Goal: Task Accomplishment & Management: Manage account settings

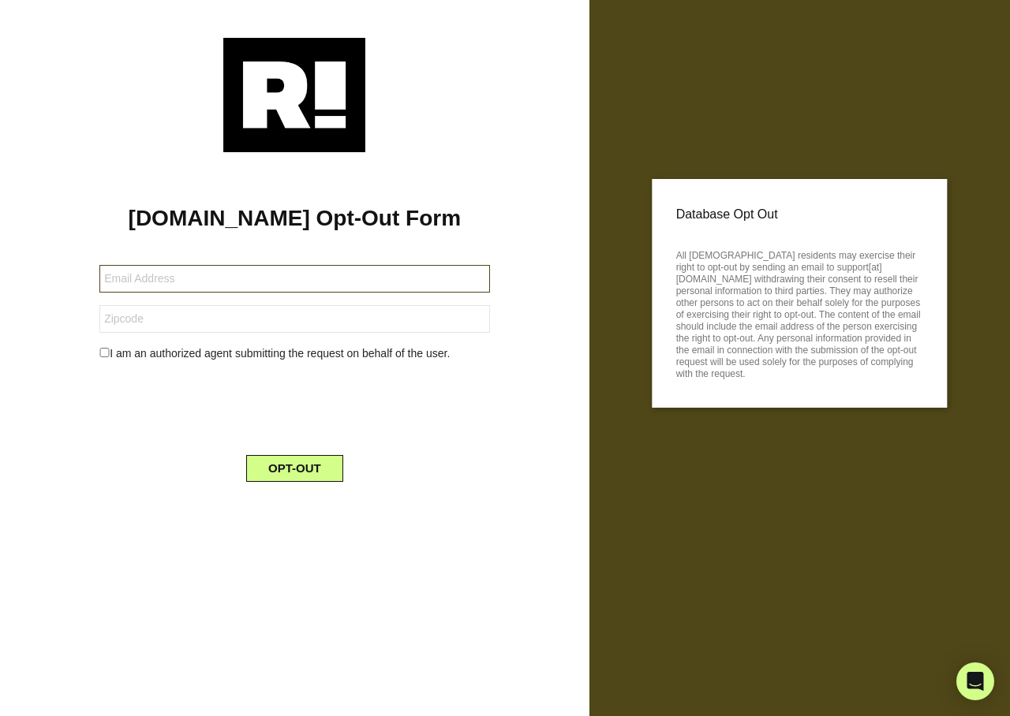
type input "[EMAIL_ADDRESS][DOMAIN_NAME]"
type input "57105"
type input "[EMAIL_ADDRESS][DOMAIN_NAME]"
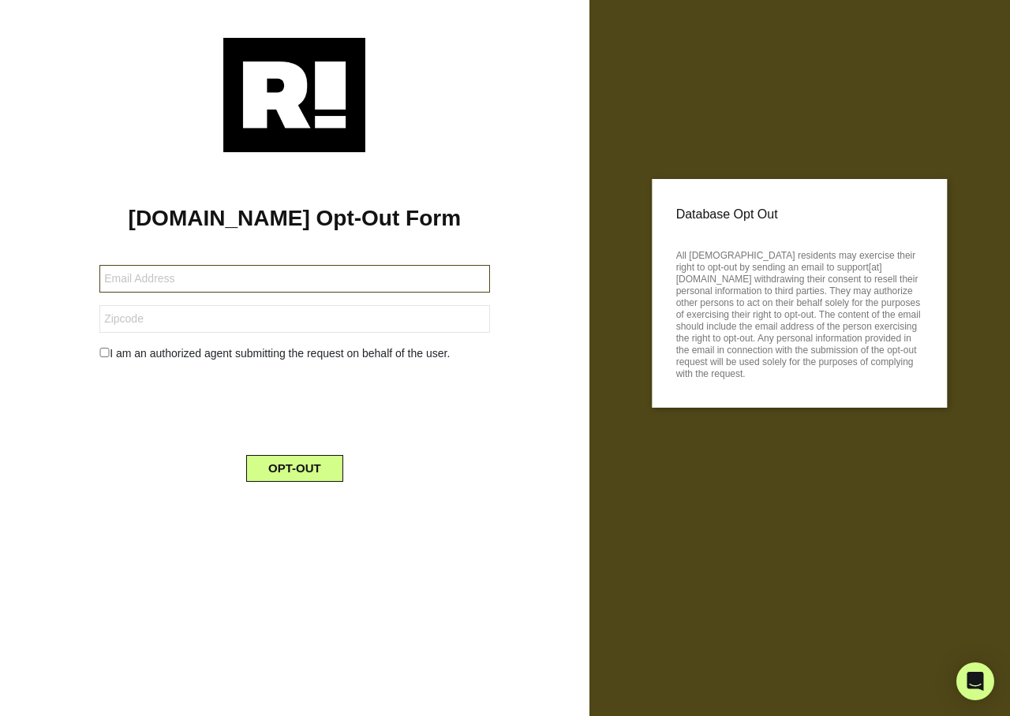
type input "84036"
type input "[EMAIL_ADDRESS][DOMAIN_NAME]"
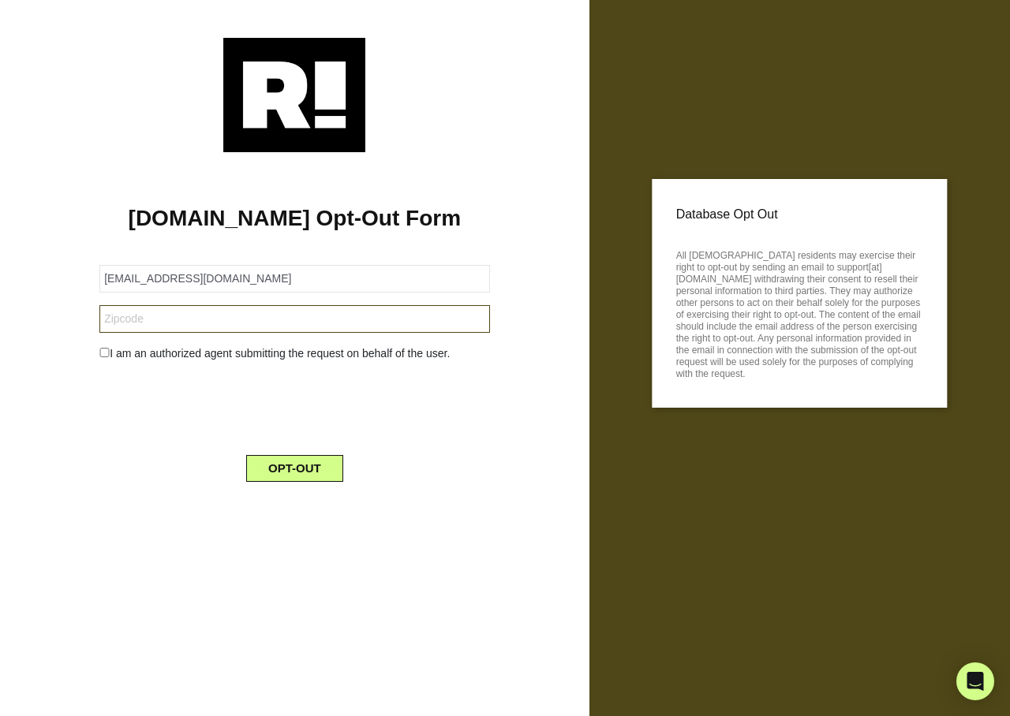
type input "10024"
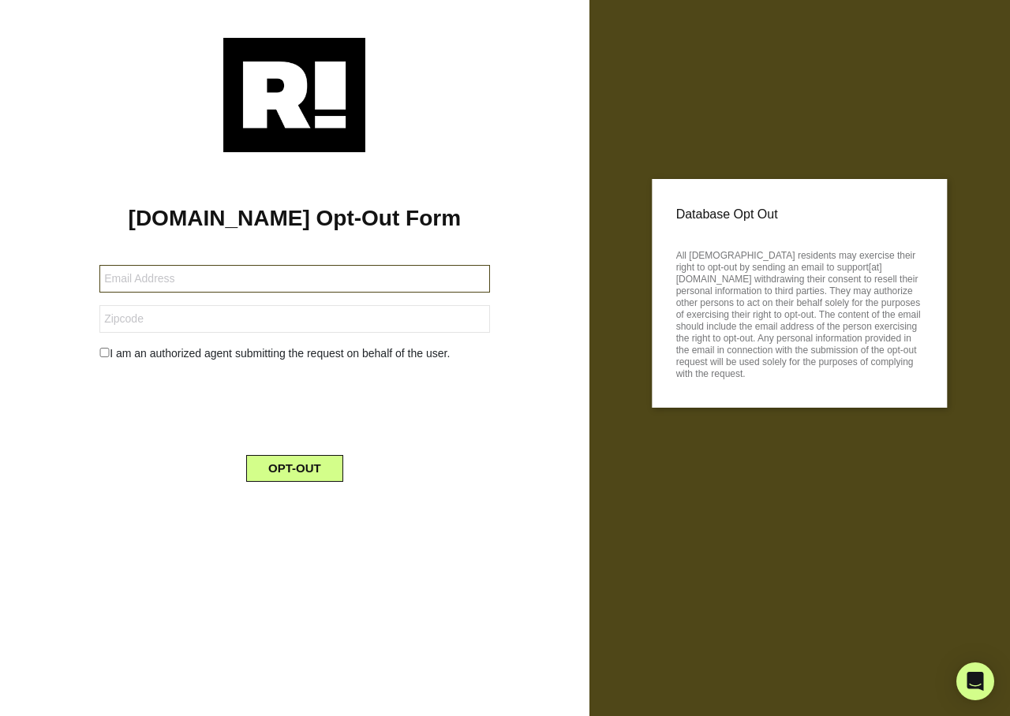
type input "[EMAIL_ADDRESS][DOMAIN_NAME]"
type input "59701"
type input "ellisas1@icloud.com"
type input "98240"
type input "[PERSON_NAME][EMAIL_ADDRESS][DOMAIN_NAME]"
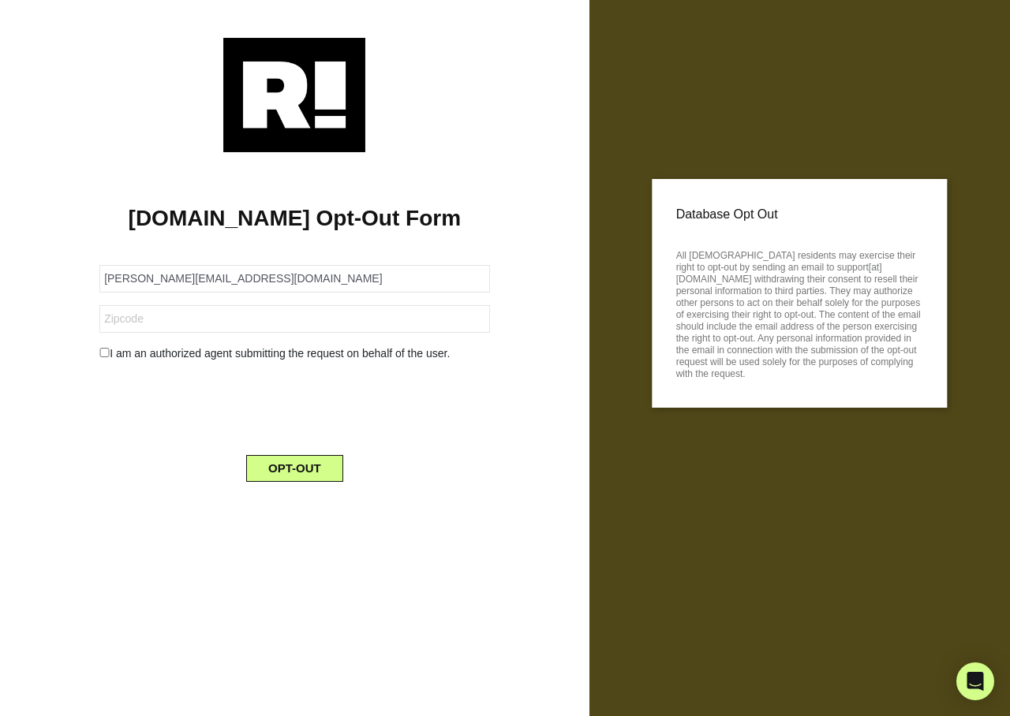
type input "32607"
type input "[EMAIL_ADDRESS][DOMAIN_NAME]"
type input "04963"
type input "kaholland1955@gmail.com"
type input "79036"
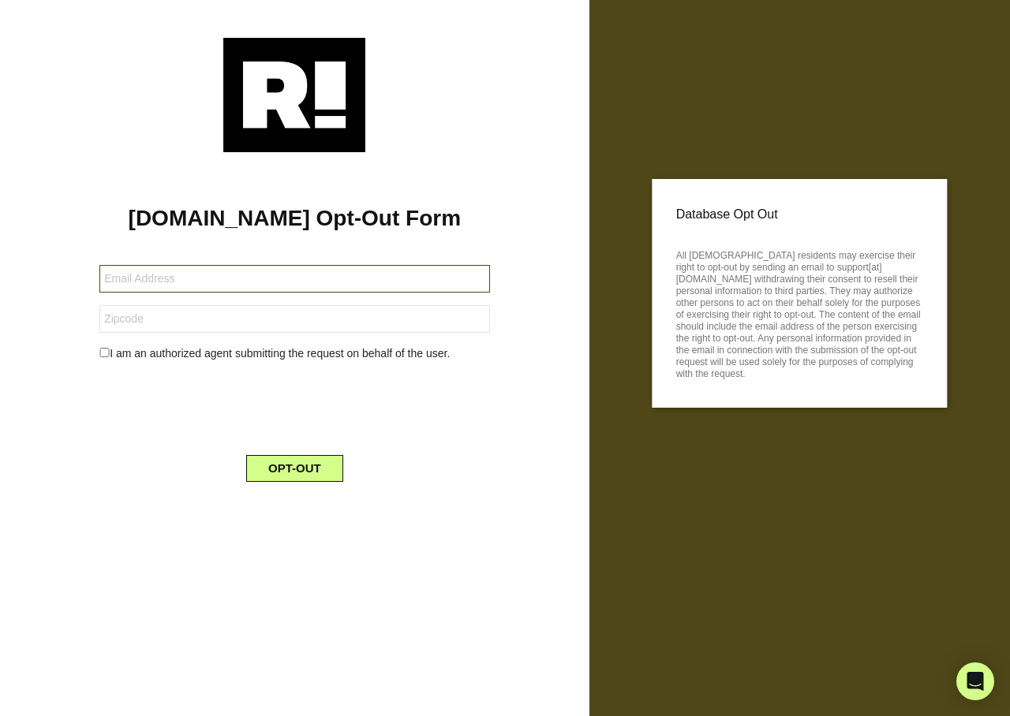
type input "[EMAIL_ADDRESS][DOMAIN_NAME]"
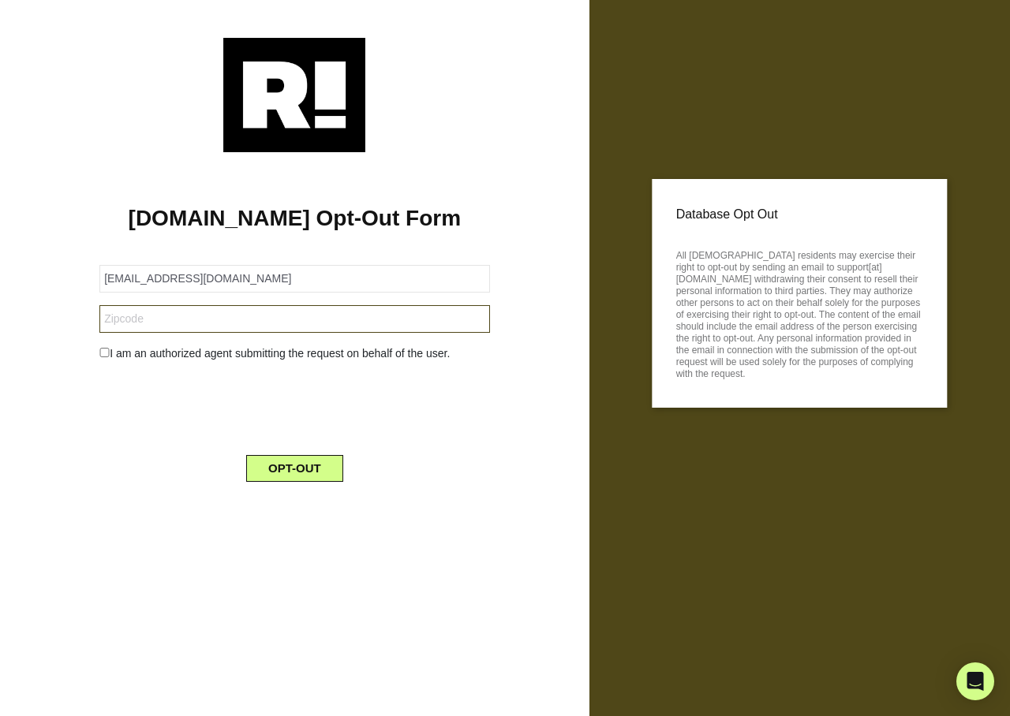
type input "7604"
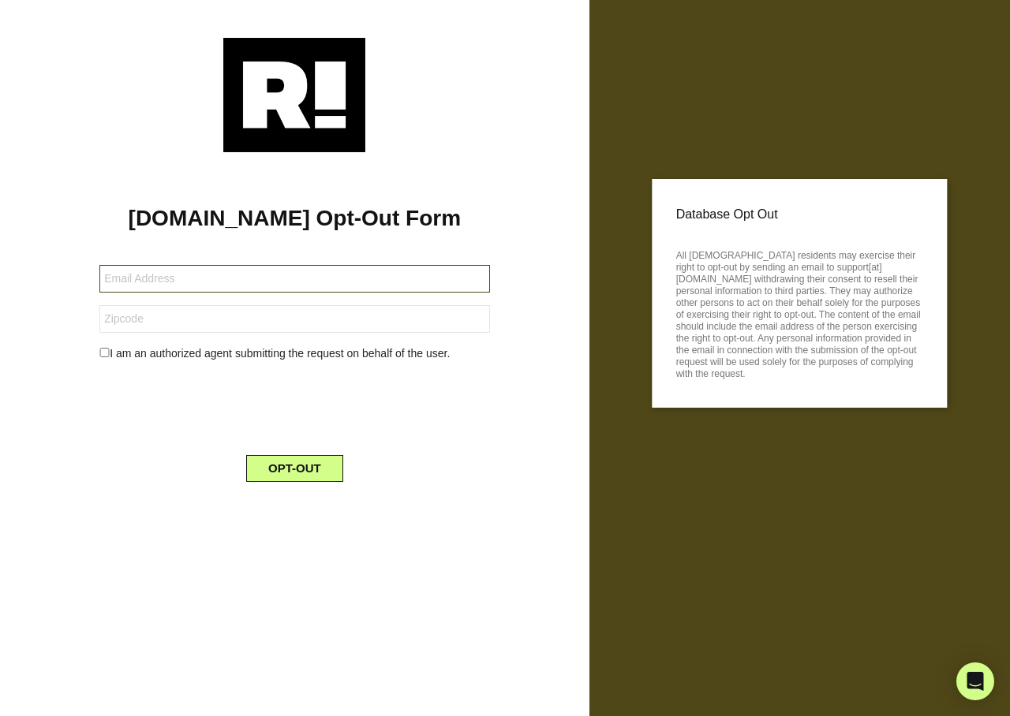
type input "edmundsmialkowski@gmail.com"
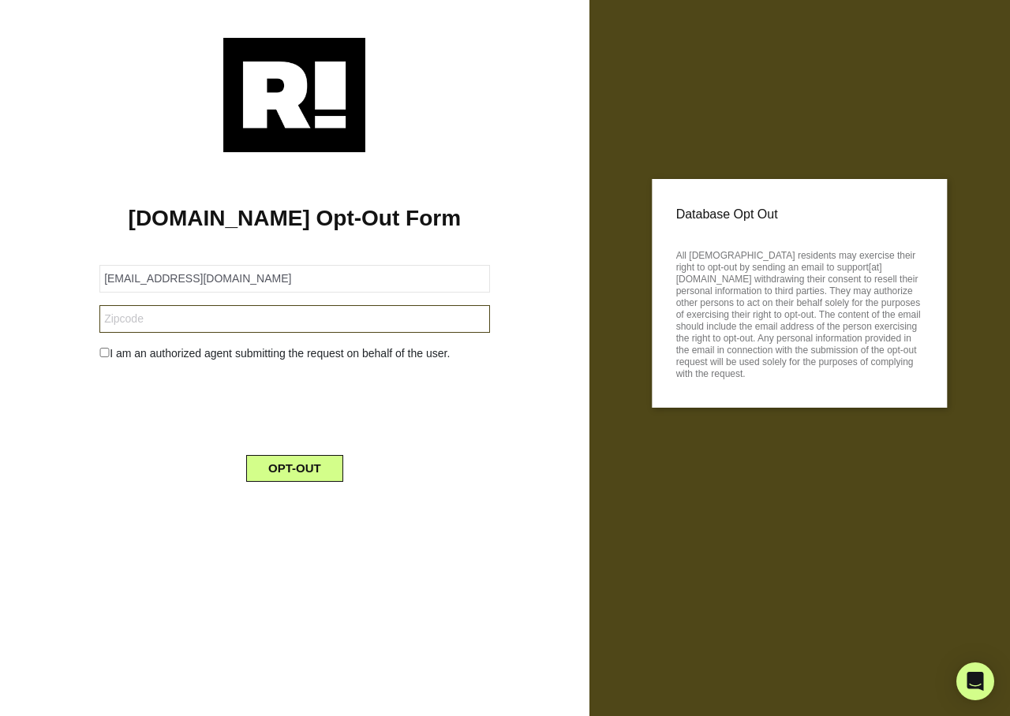
type input "21047"
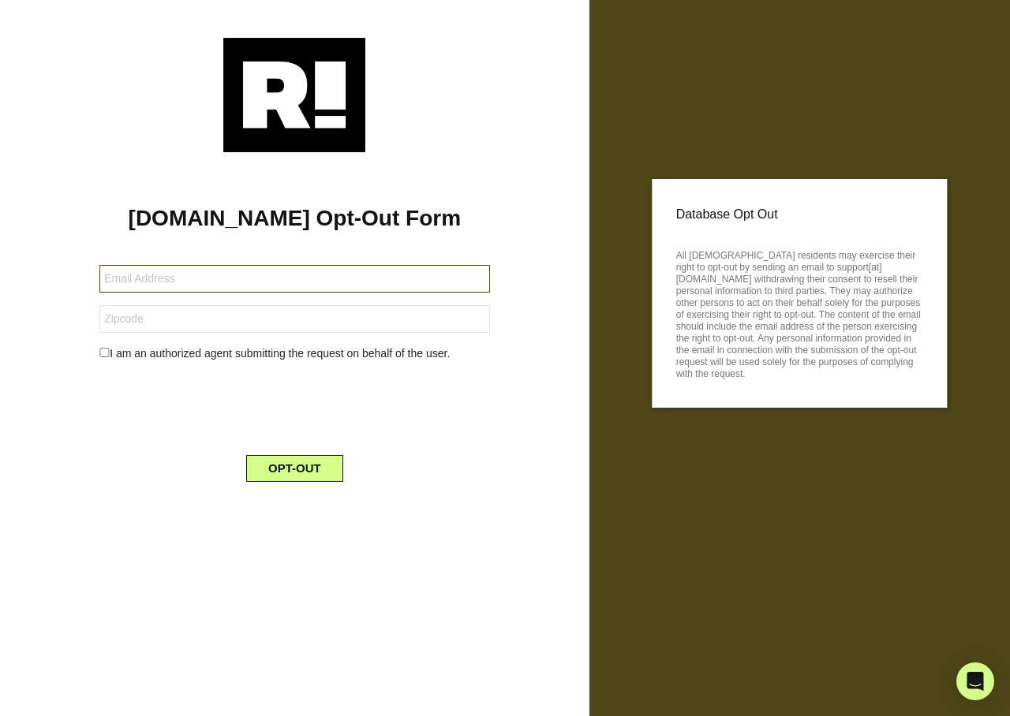
type input "[EMAIL_ADDRESS][DOMAIN_NAME]"
type input "07436"
type input "[EMAIL_ADDRESS][DOMAIN_NAME]"
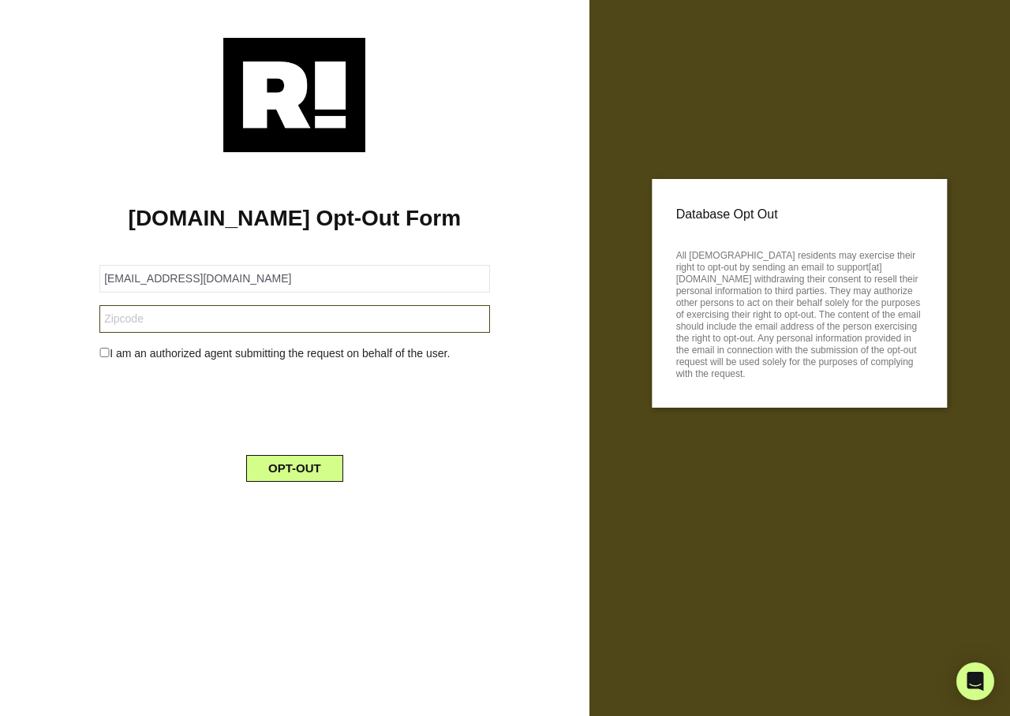
type input "35802"
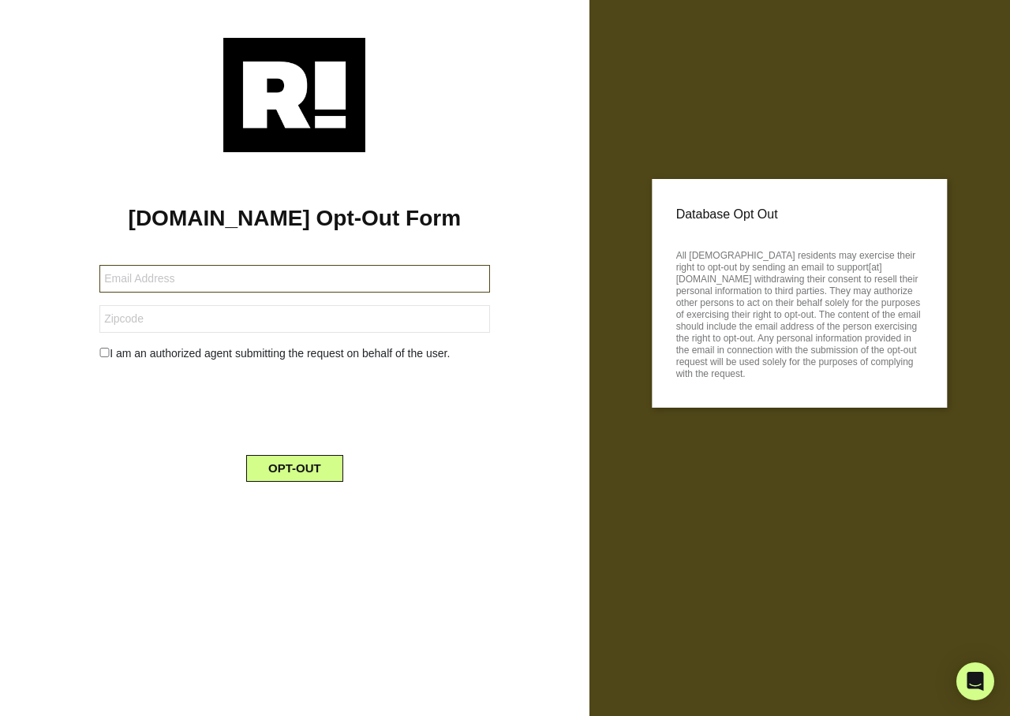
type input "[EMAIL_ADDRESS][DOMAIN_NAME]"
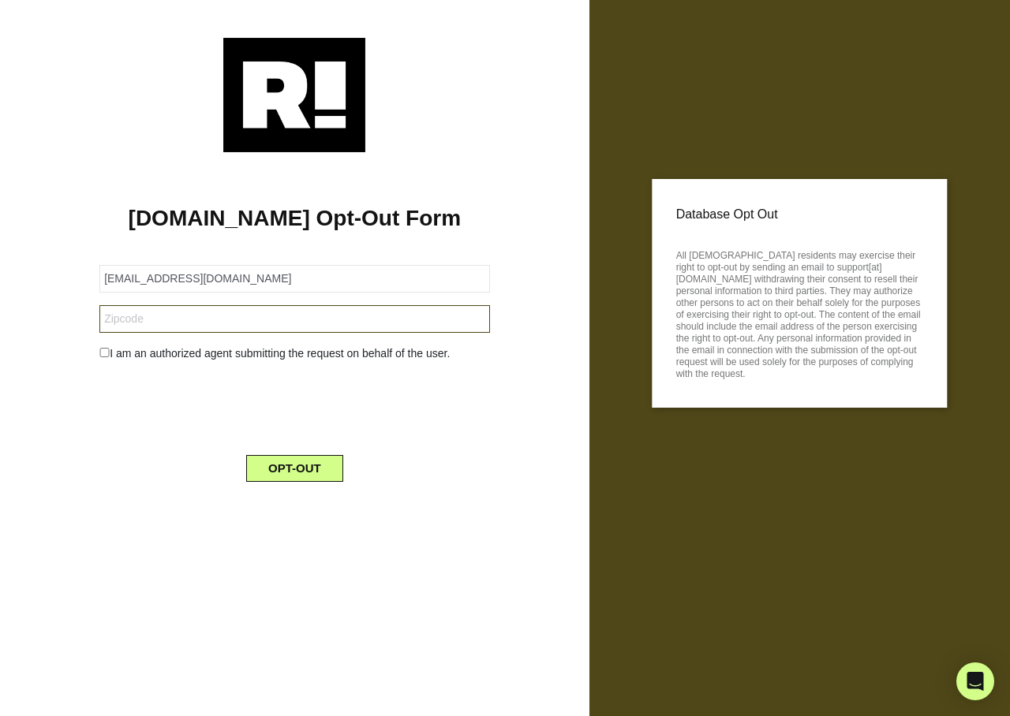
type input "93210"
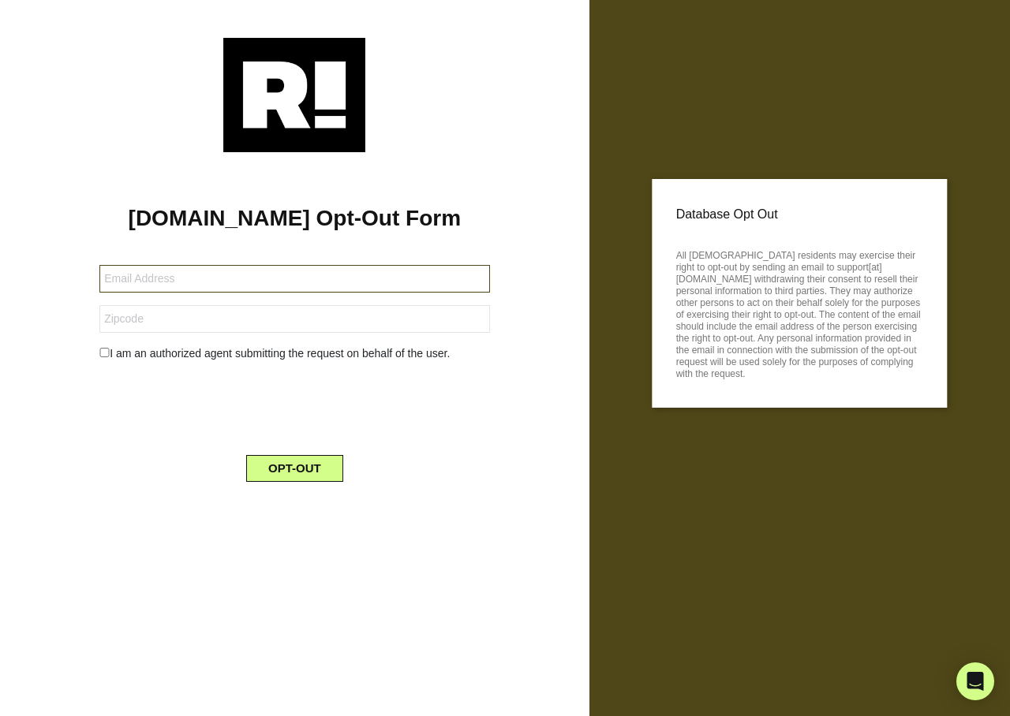
type input "joehasper714@gmail.com"
type input "85308"
type input "[EMAIL_ADDRESS][DOMAIN_NAME]"
type input "76692"
type input "[EMAIL_ADDRESS][DOMAIN_NAME]"
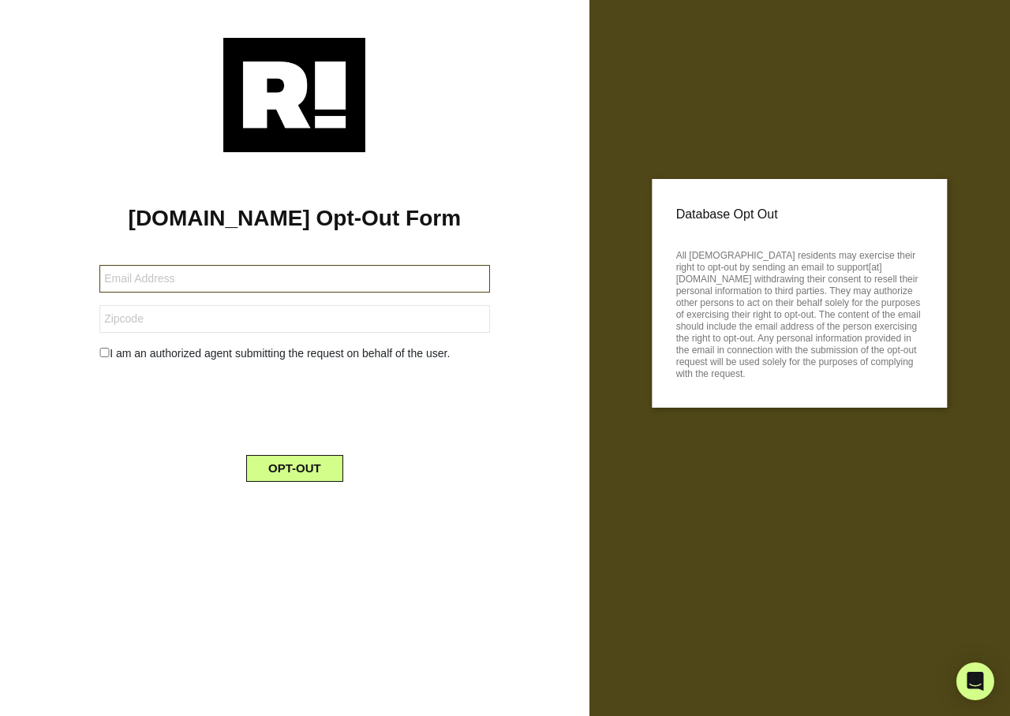
type input "51363"
type input "[EMAIL_ADDRESS][DOMAIN_NAME]"
type input "32068"
type input "[EMAIL_ADDRESS][DOMAIN_NAME]"
type input "33446"
